Goal: Task Accomplishment & Management: Manage account settings

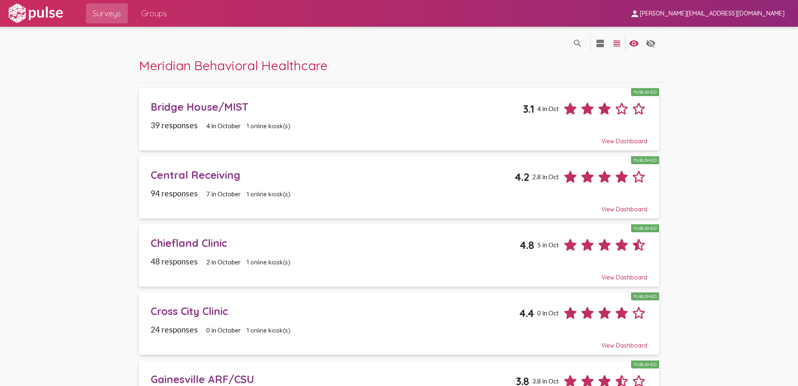
click at [766, 17] on span "[PERSON_NAME][EMAIL_ADDRESS][DOMAIN_NAME]" at bounding box center [712, 14] width 145 height 8
click at [708, 35] on button "Sign Out" at bounding box center [709, 35] width 47 height 20
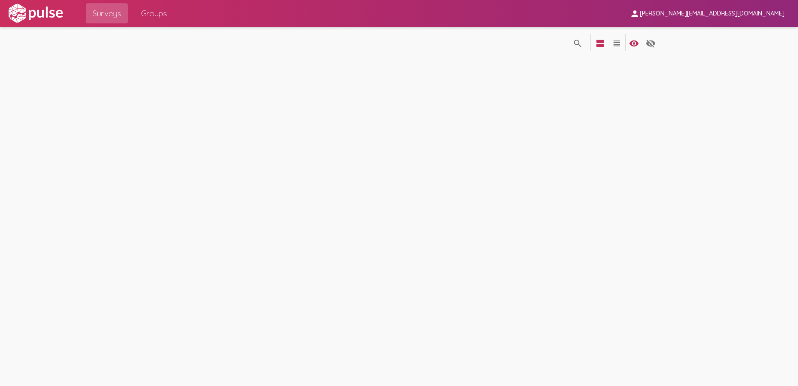
click at [28, 15] on img at bounding box center [36, 13] width 58 height 21
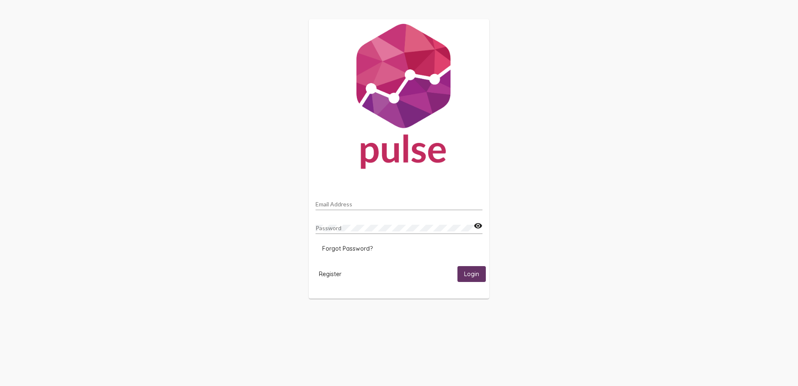
type input "[PERSON_NAME][EMAIL_ADDRESS][DOMAIN_NAME]"
click at [476, 276] on span "Login" at bounding box center [471, 274] width 15 height 8
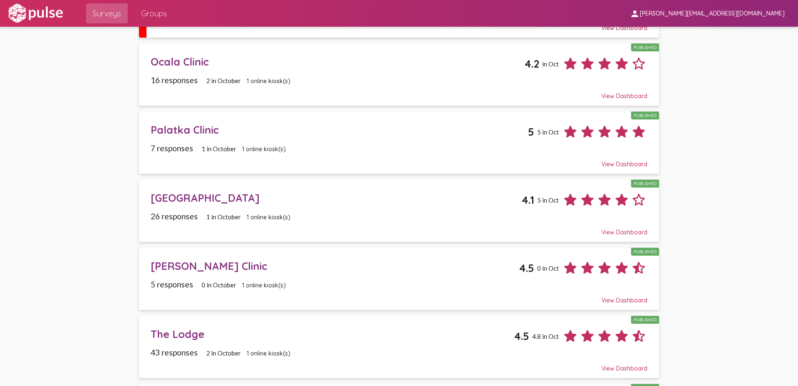
scroll to position [938, 0]
